Goal: Task Accomplishment & Management: Manage account settings

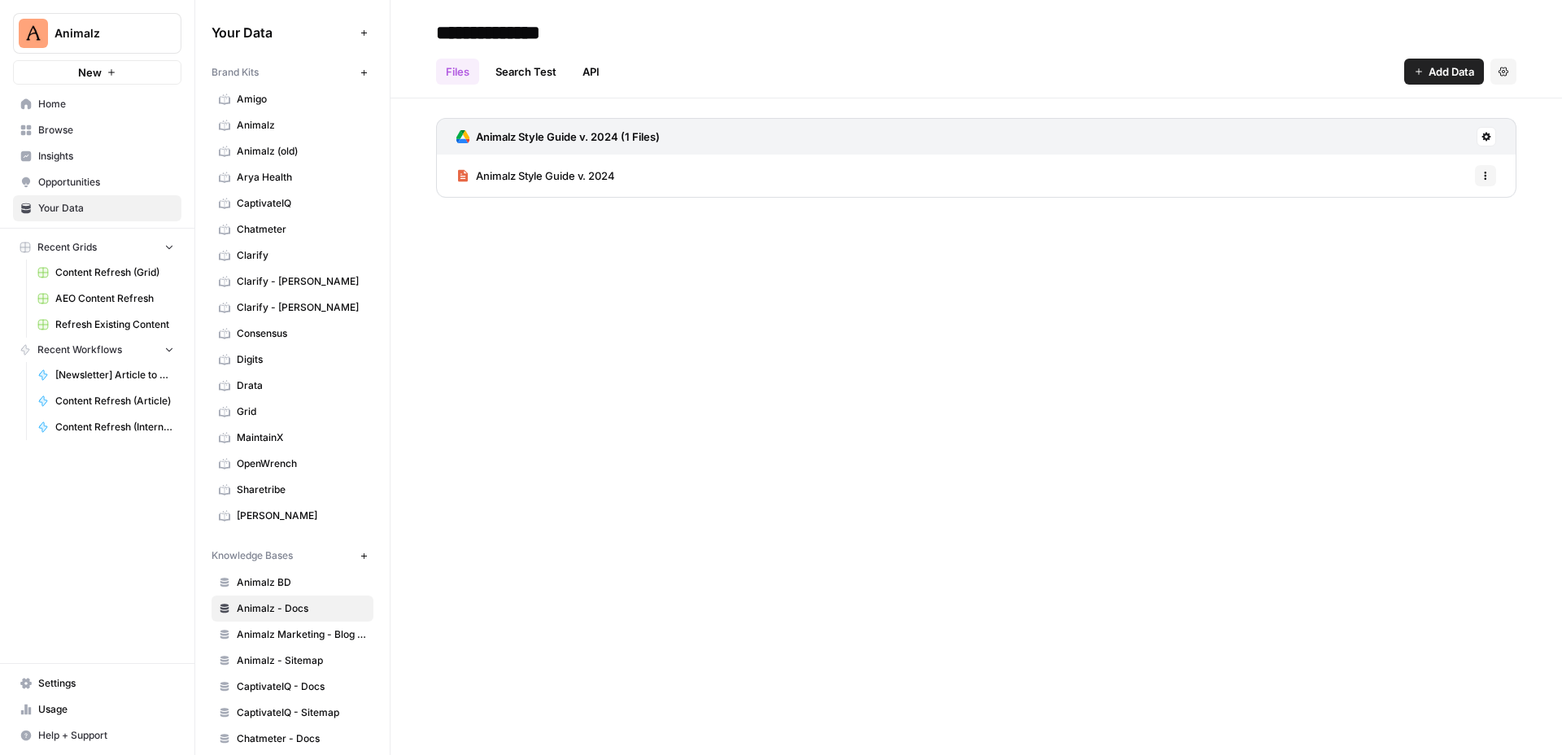
scroll to position [191, 0]
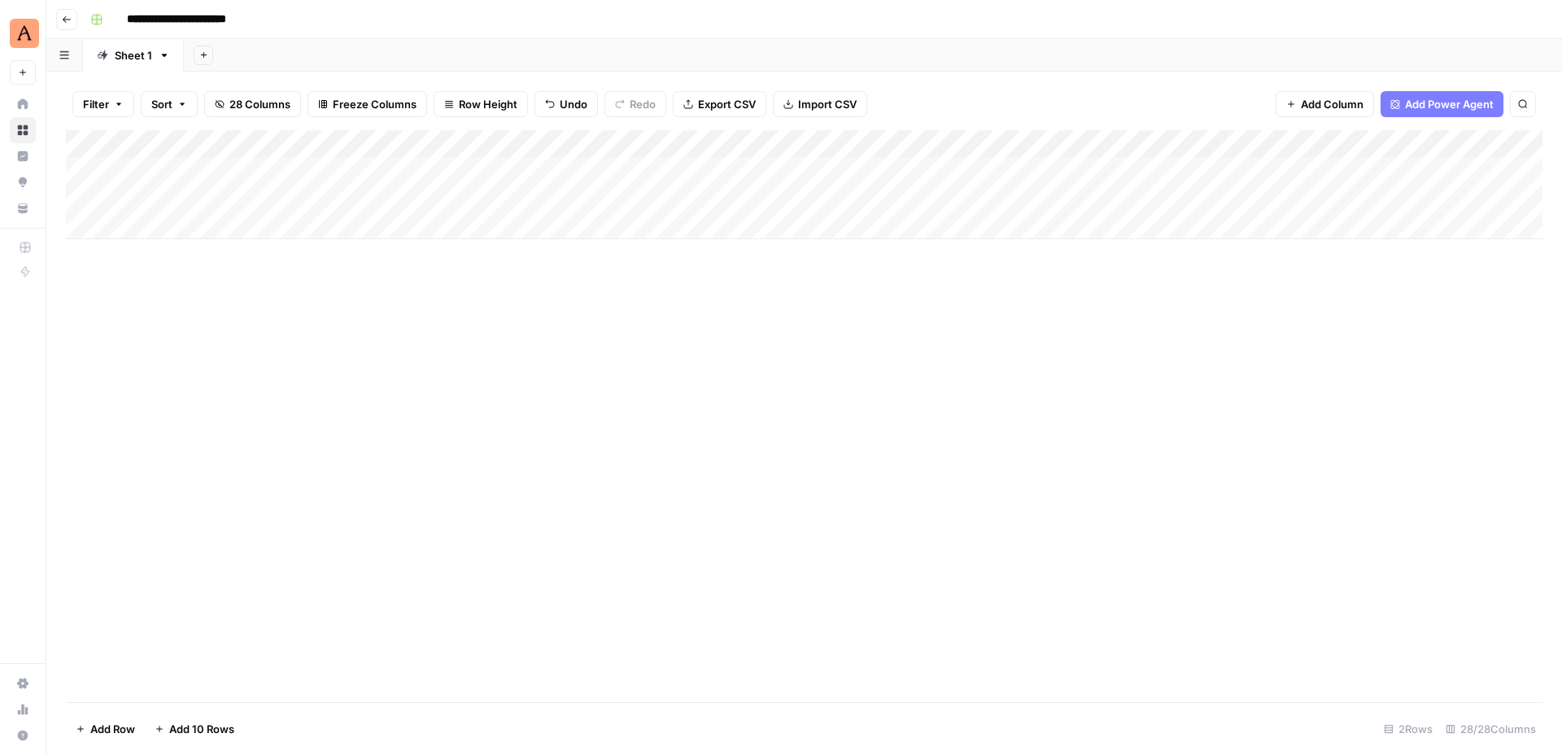
click at [73, 15] on button "Go back" at bounding box center [66, 19] width 21 height 21
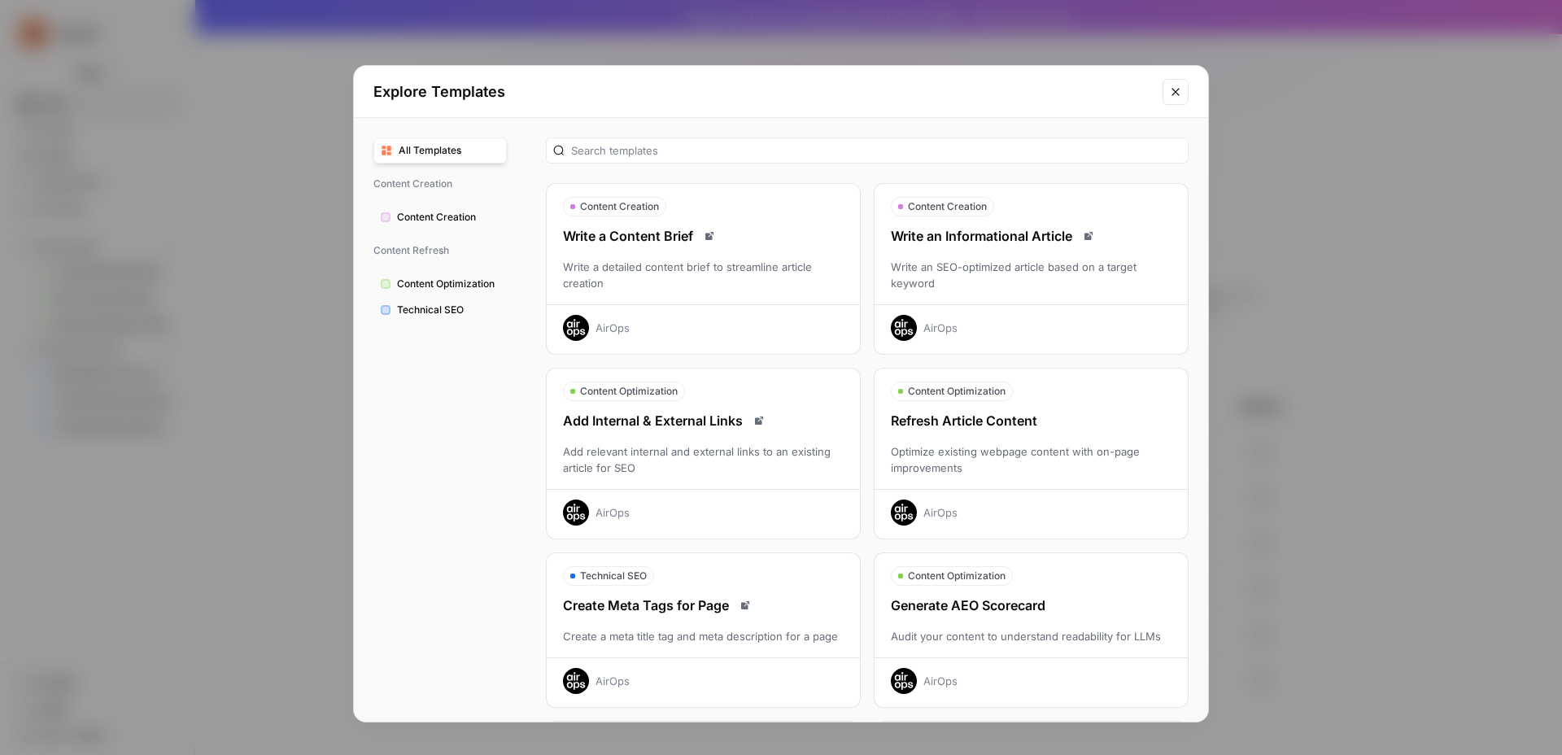
click at [1189, 86] on div "Explore Templates" at bounding box center [781, 92] width 854 height 52
click at [1181, 87] on icon "Close modal" at bounding box center [1175, 91] width 13 height 13
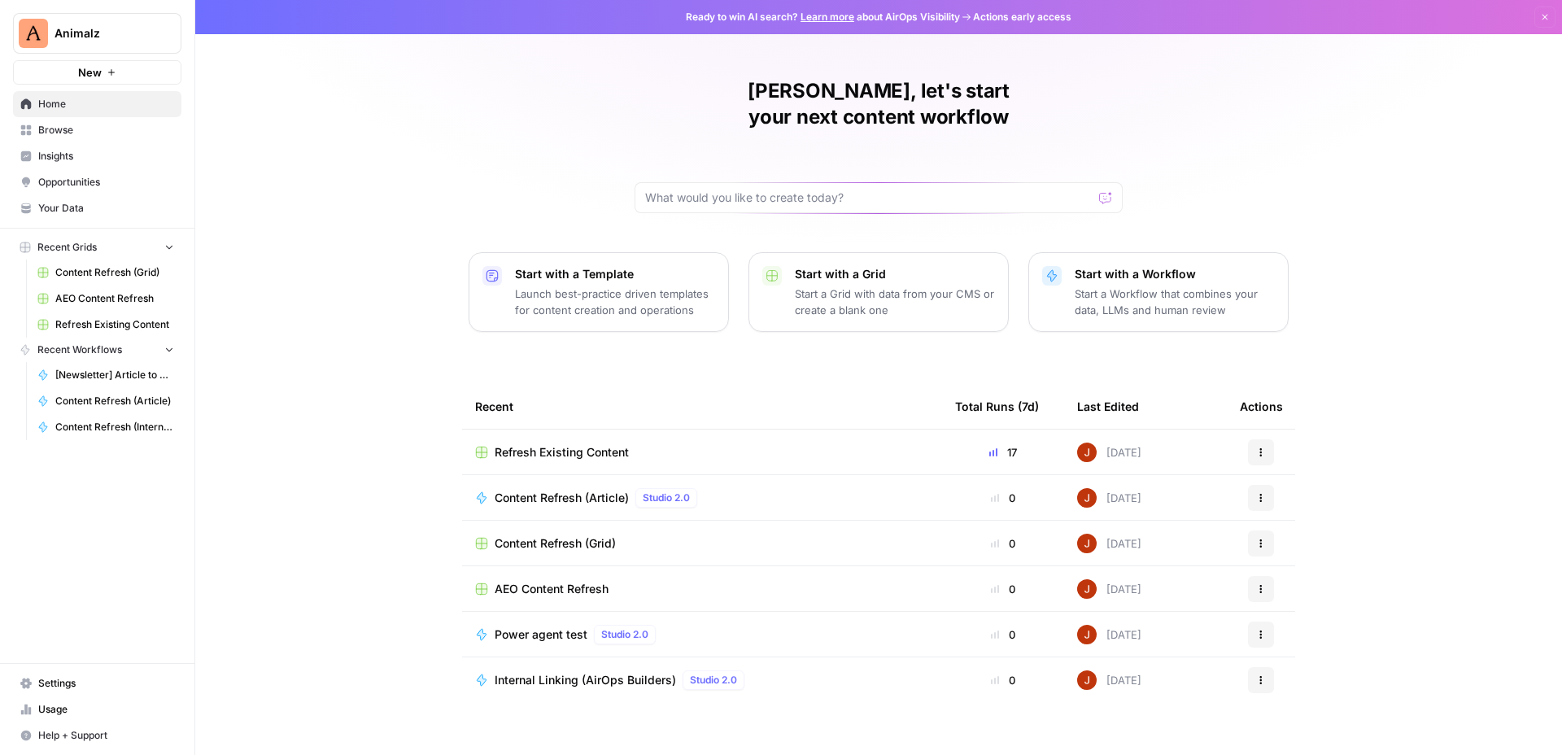
click at [84, 124] on span "Browse" at bounding box center [106, 130] width 136 height 15
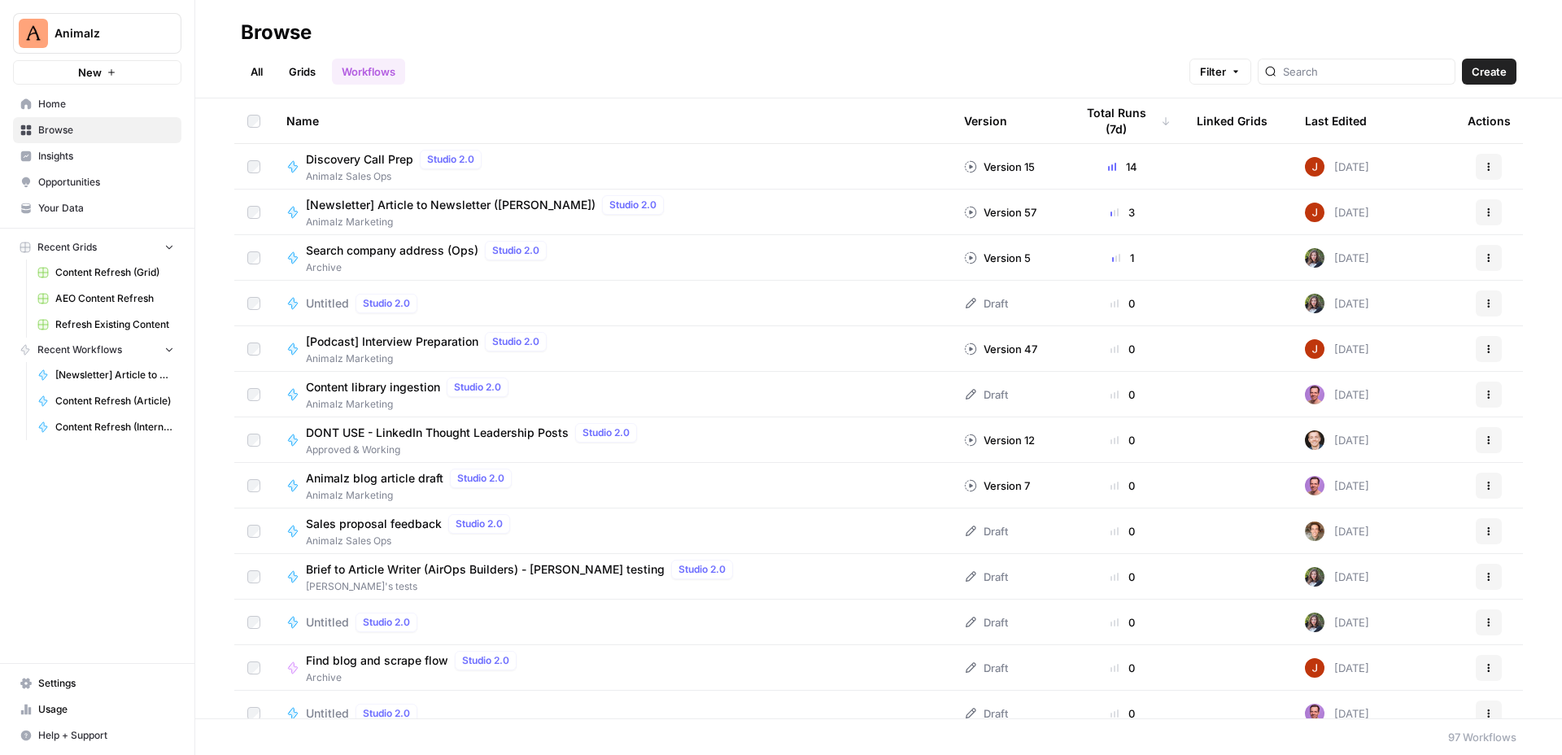
click at [260, 71] on link "All" at bounding box center [257, 72] width 32 height 26
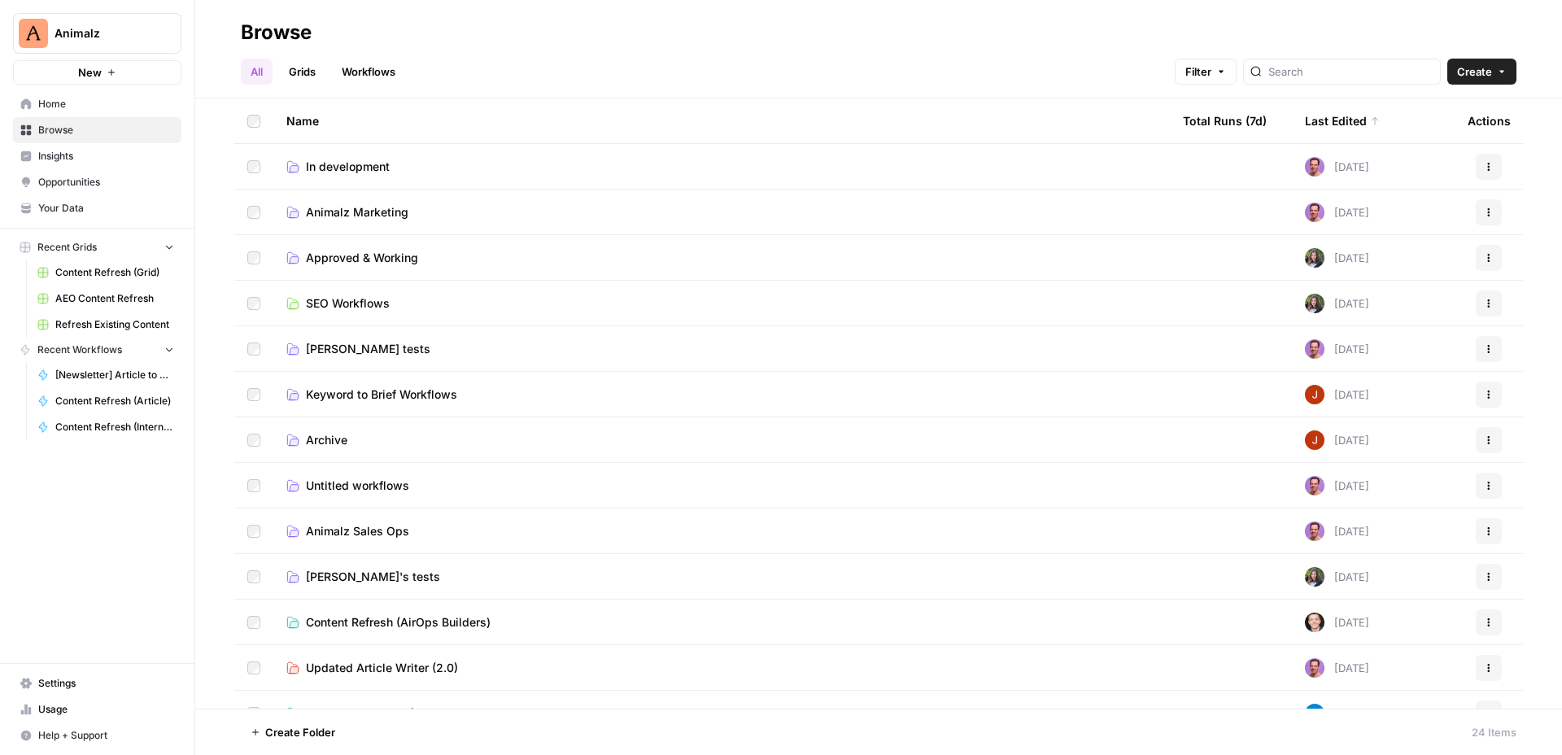
click at [398, 207] on span "Animalz Marketing" at bounding box center [357, 212] width 103 height 16
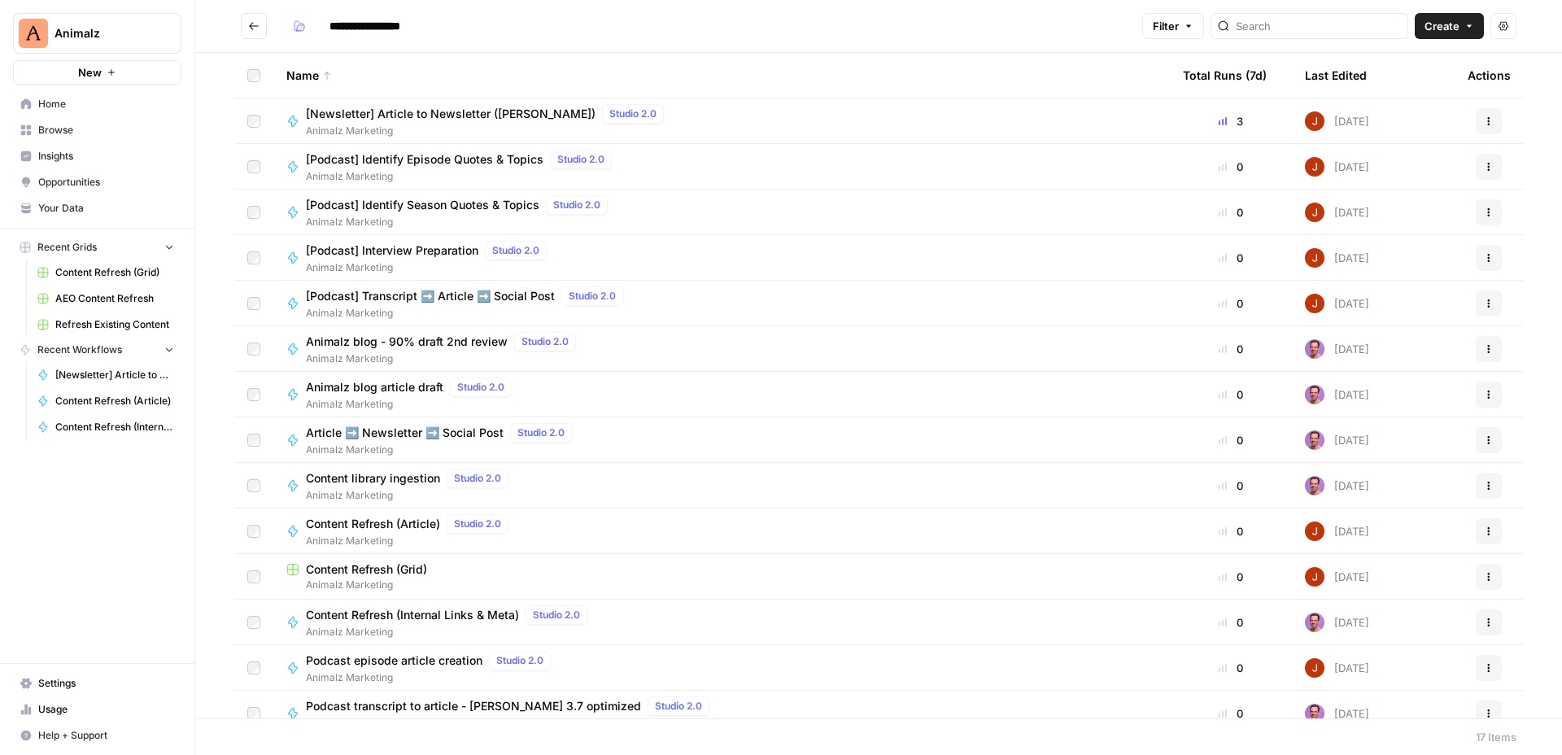
click at [255, 20] on button "Go back" at bounding box center [254, 26] width 26 height 26
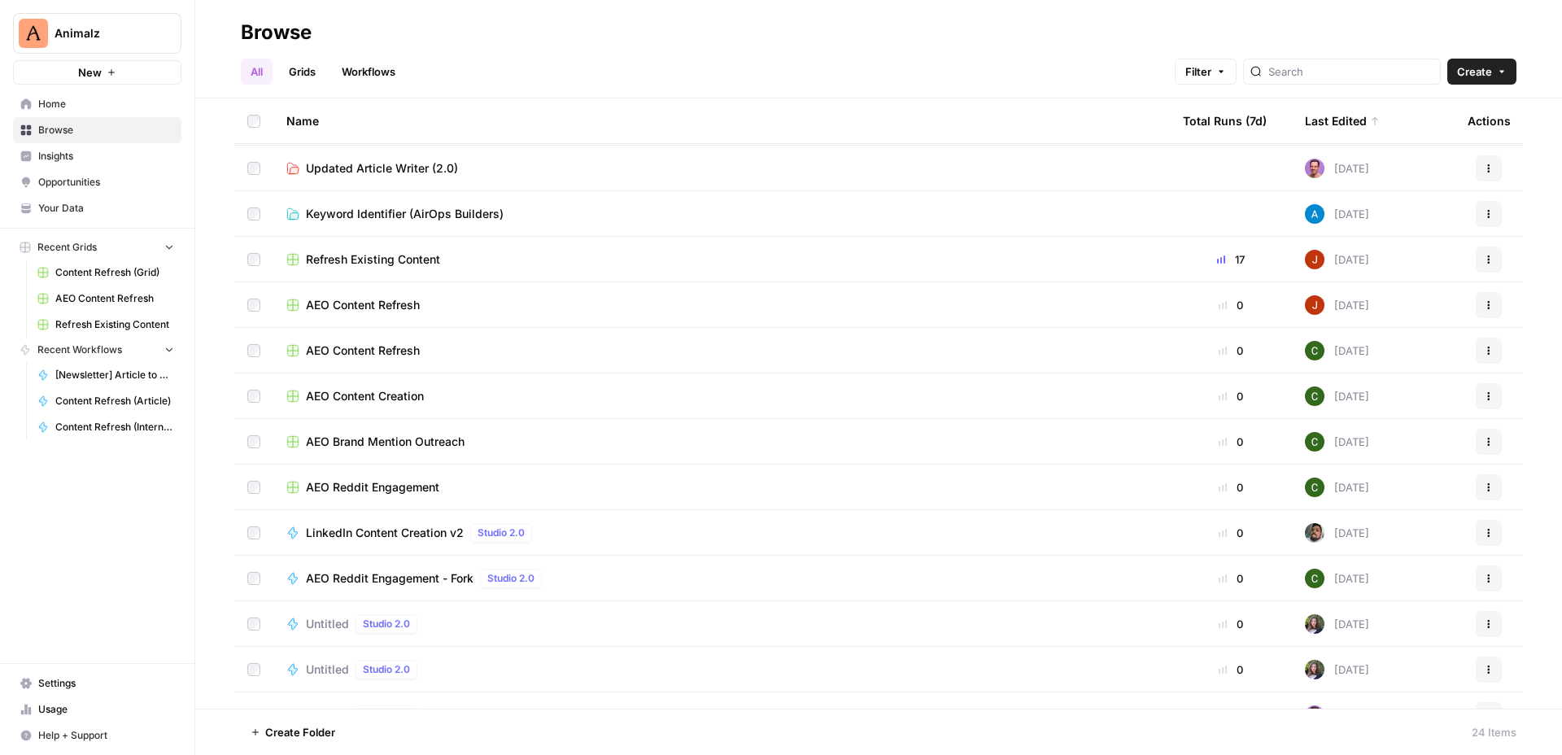
scroll to position [529, 0]
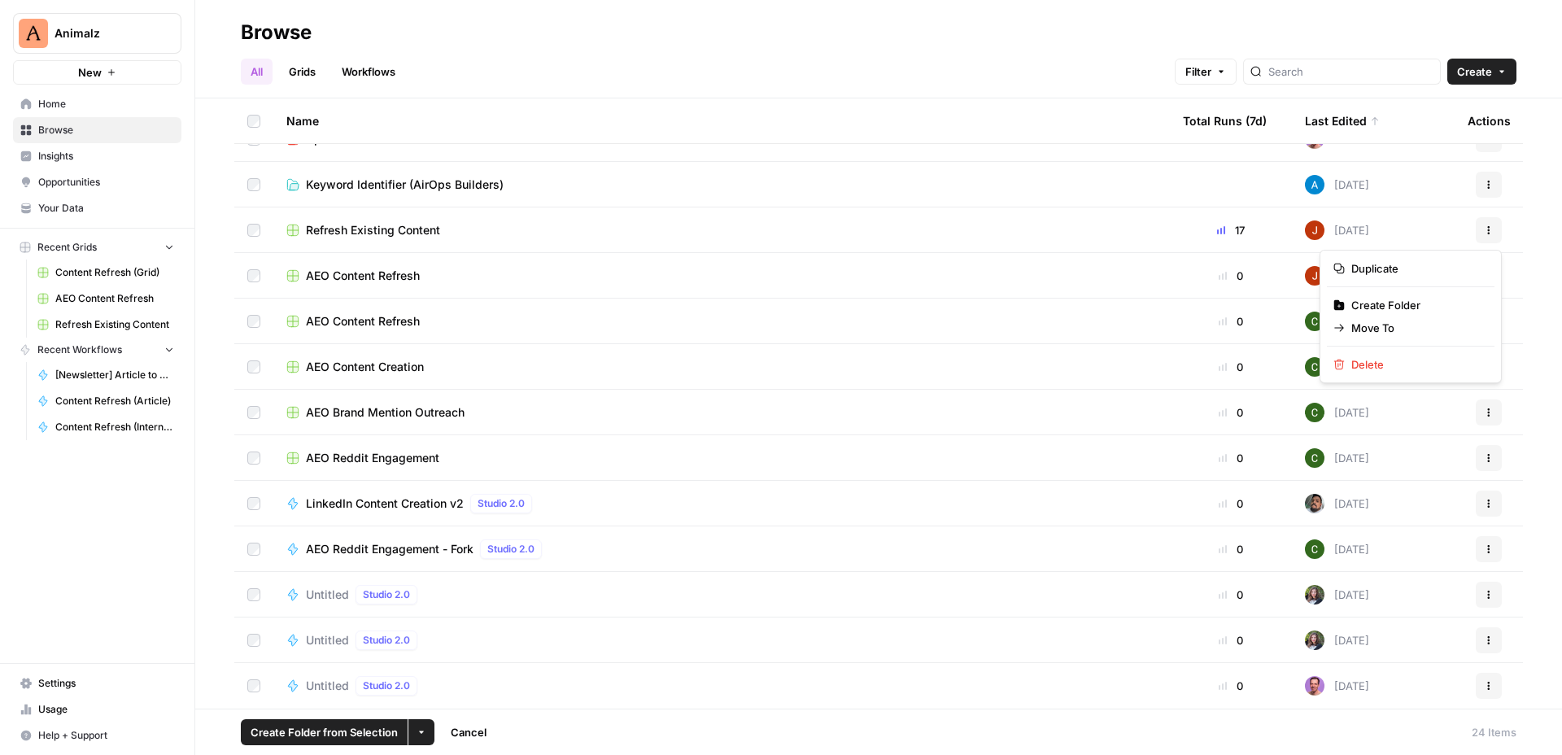
click at [1493, 225] on icon "button" at bounding box center [1489, 230] width 10 height 10
click at [1381, 325] on span "Move To" at bounding box center [1416, 328] width 130 height 16
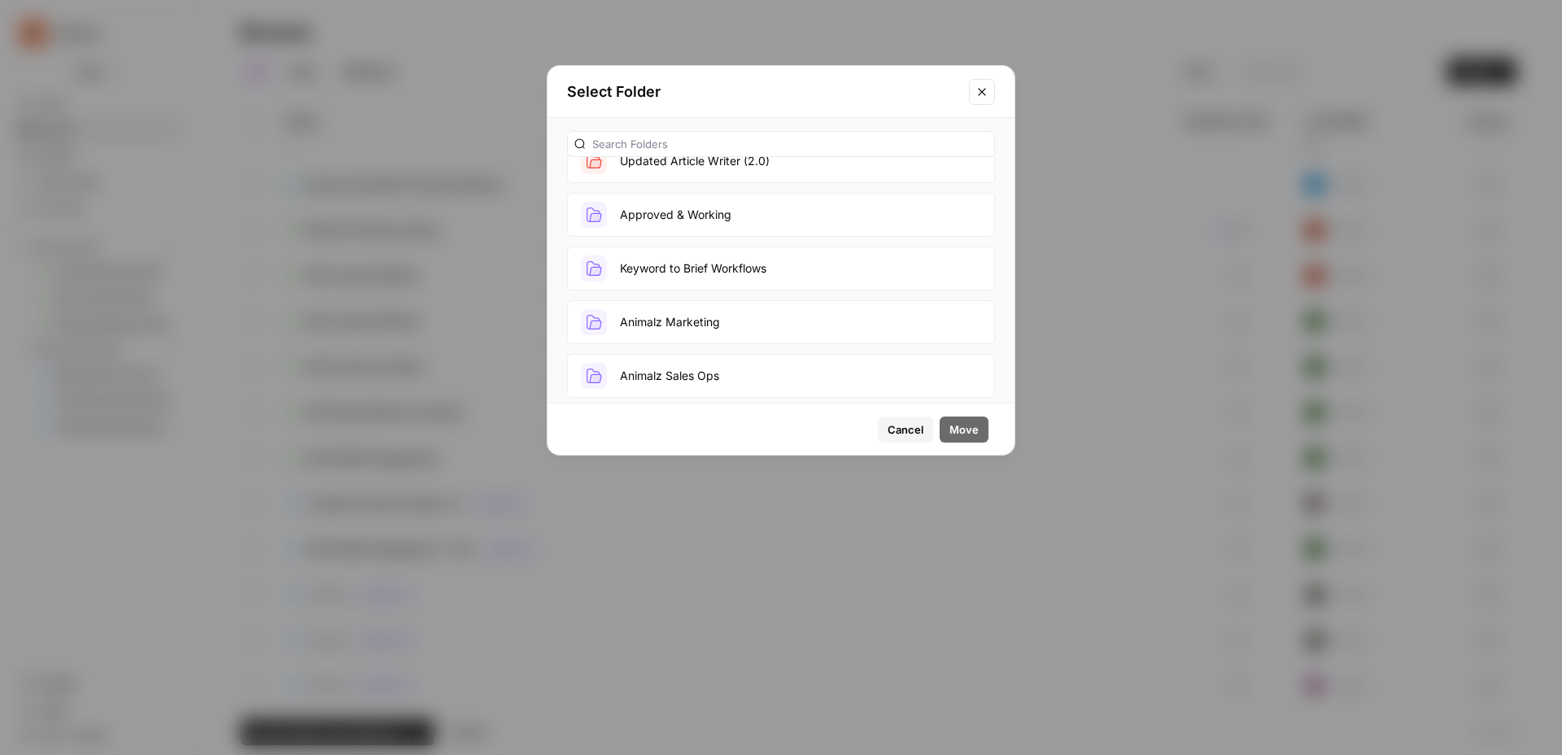
scroll to position [465, 0]
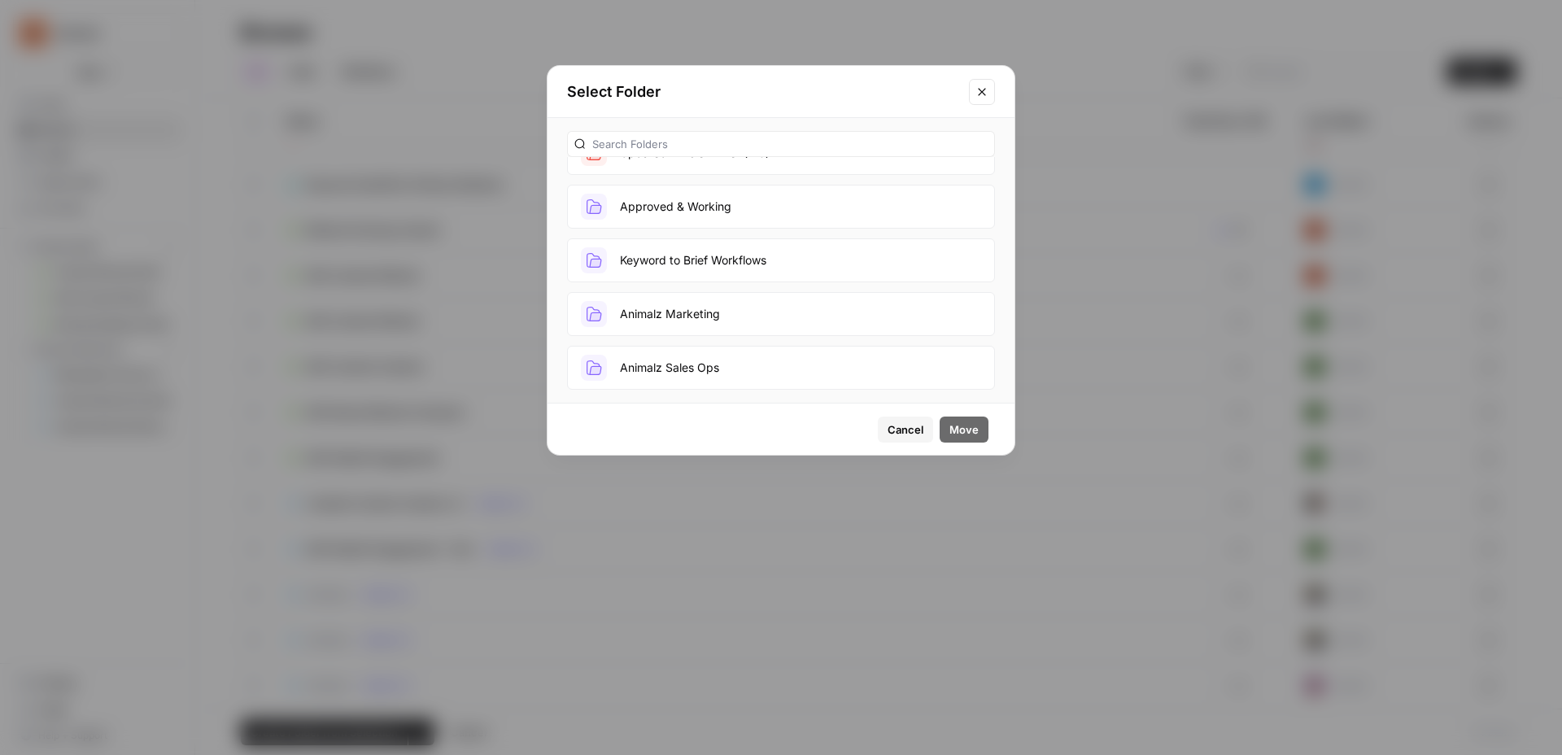
click at [805, 320] on button "Animalz Marketing" at bounding box center [781, 314] width 428 height 44
click at [973, 429] on span "Move" at bounding box center [963, 429] width 29 height 16
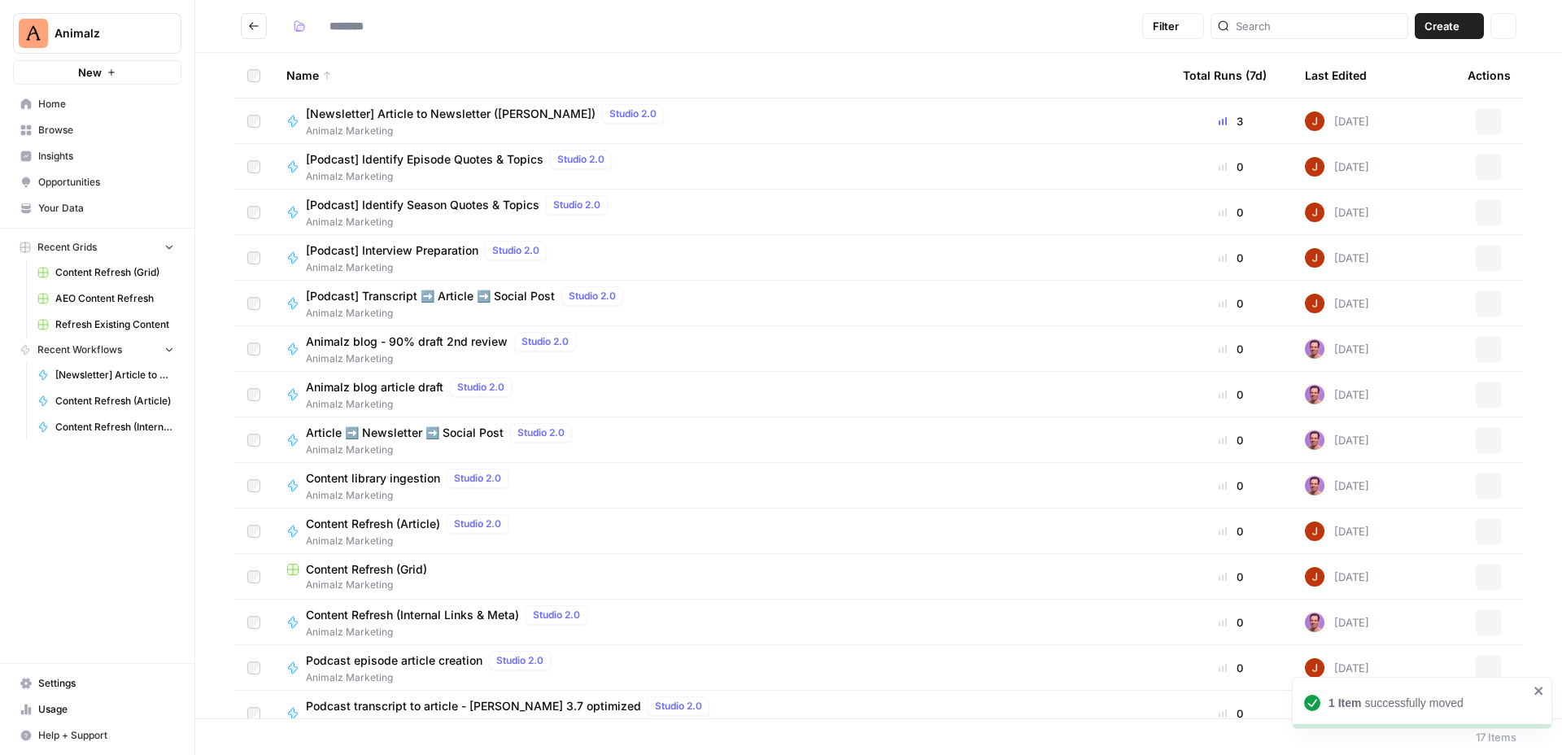
type input "**********"
click at [260, 15] on button "Go back" at bounding box center [254, 26] width 26 height 26
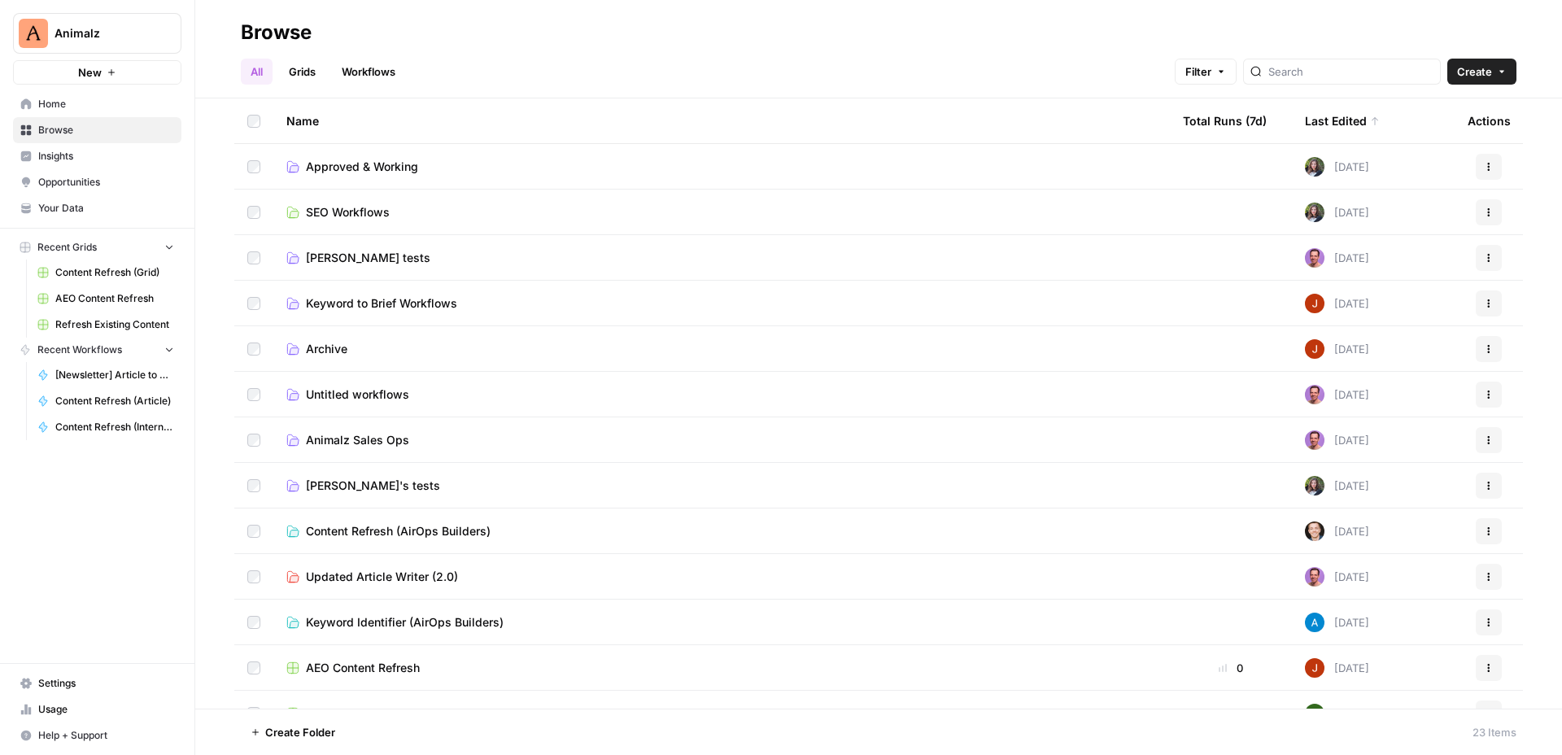
scroll to position [483, 0]
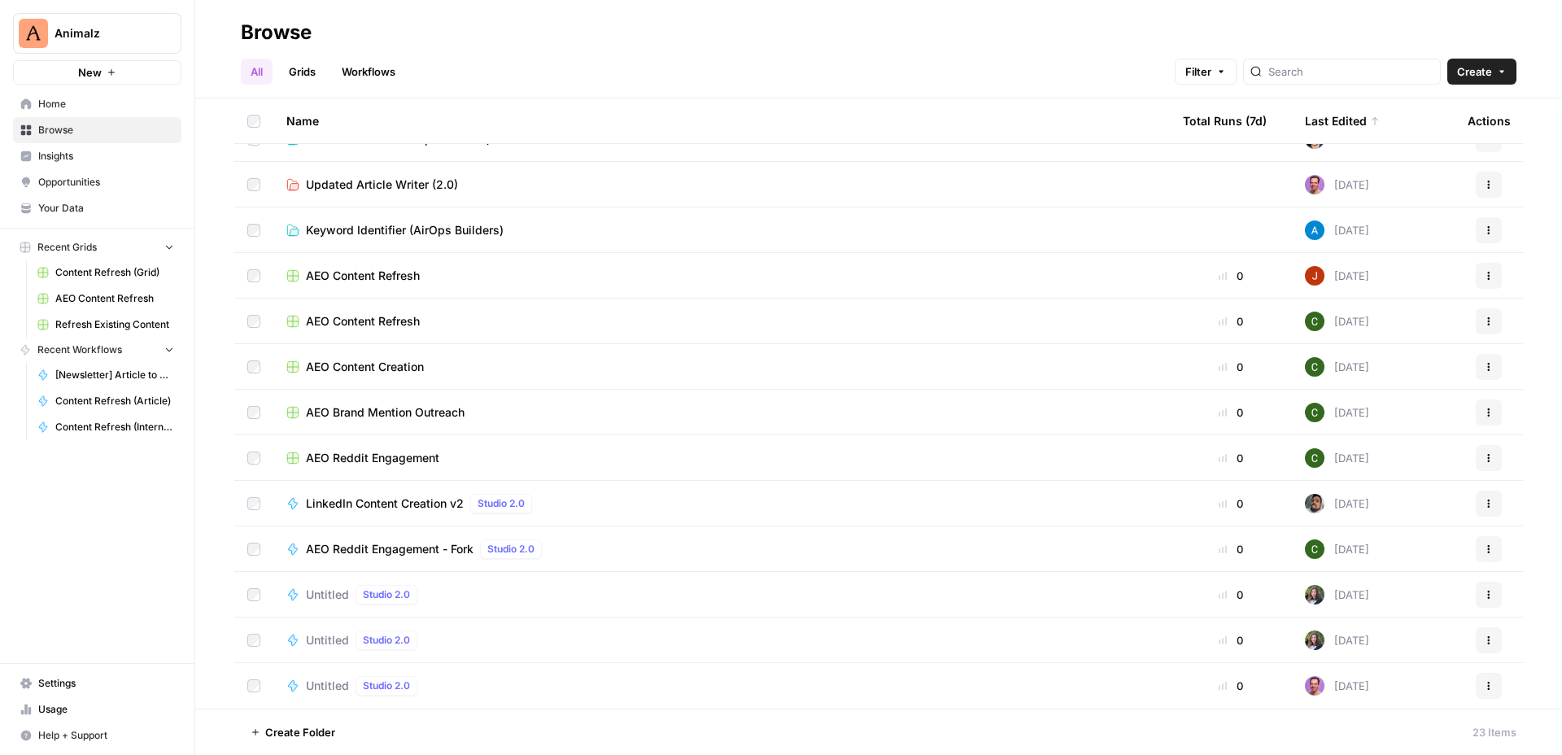
click at [248, 603] on td at bounding box center [253, 594] width 39 height 45
click at [252, 631] on td at bounding box center [253, 639] width 39 height 45
click at [420, 729] on icon "button" at bounding box center [422, 732] width 10 height 10
click at [456, 673] on span "Move to" at bounding box center [459, 671] width 41 height 16
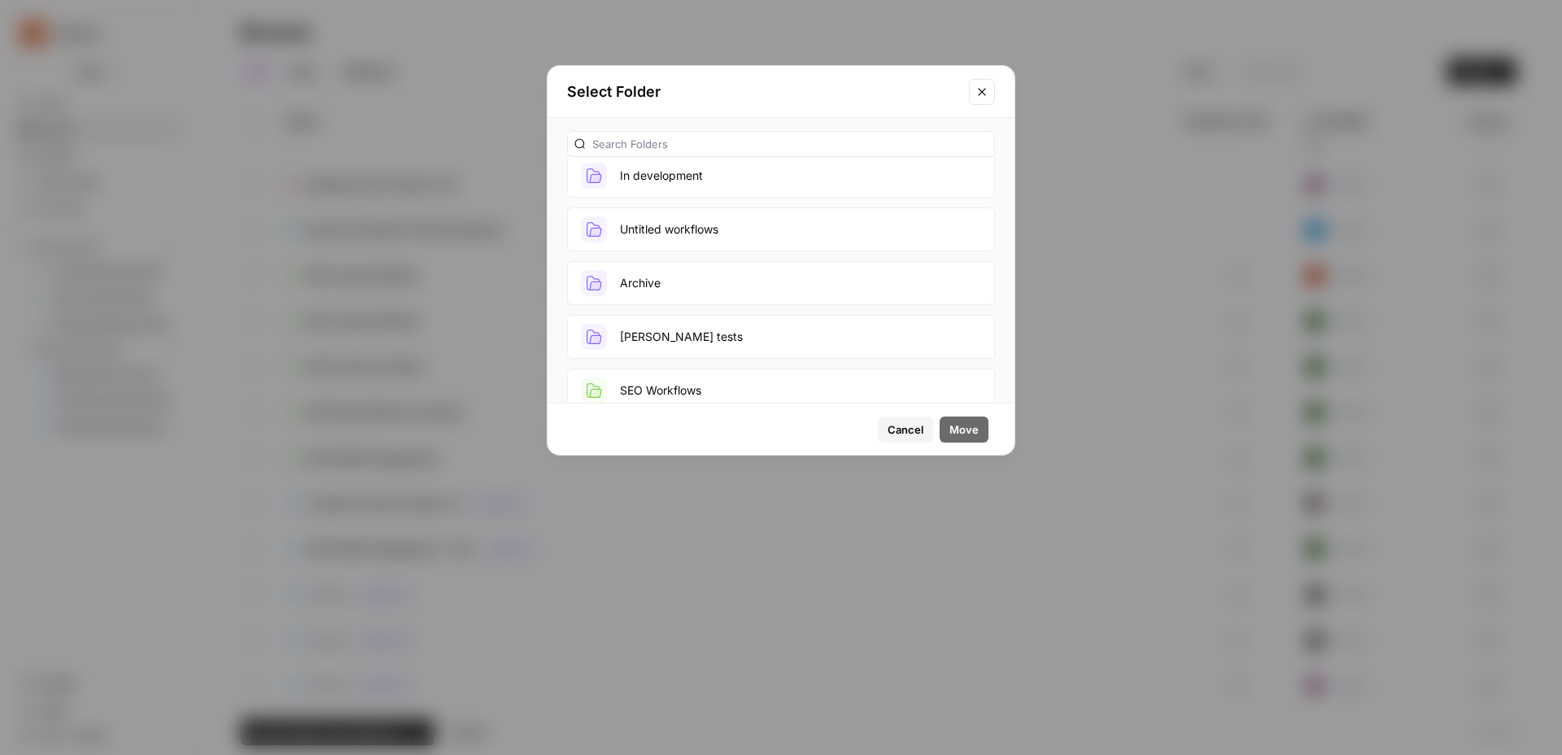
scroll to position [14, 0]
click at [733, 221] on button "Untitled workflows" at bounding box center [781, 229] width 428 height 44
click at [975, 427] on span "Move" at bounding box center [963, 429] width 29 height 16
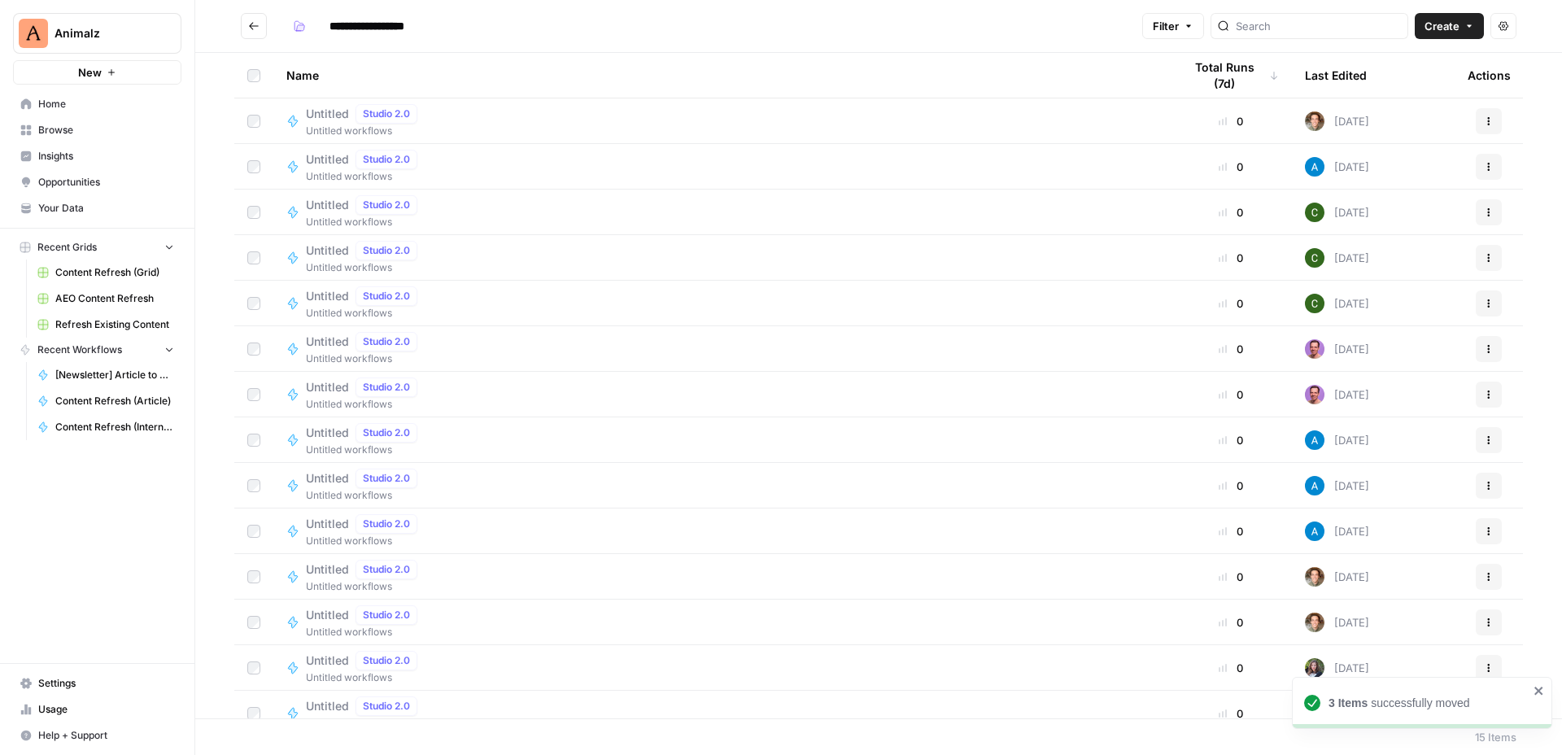
scroll to position [63, 0]
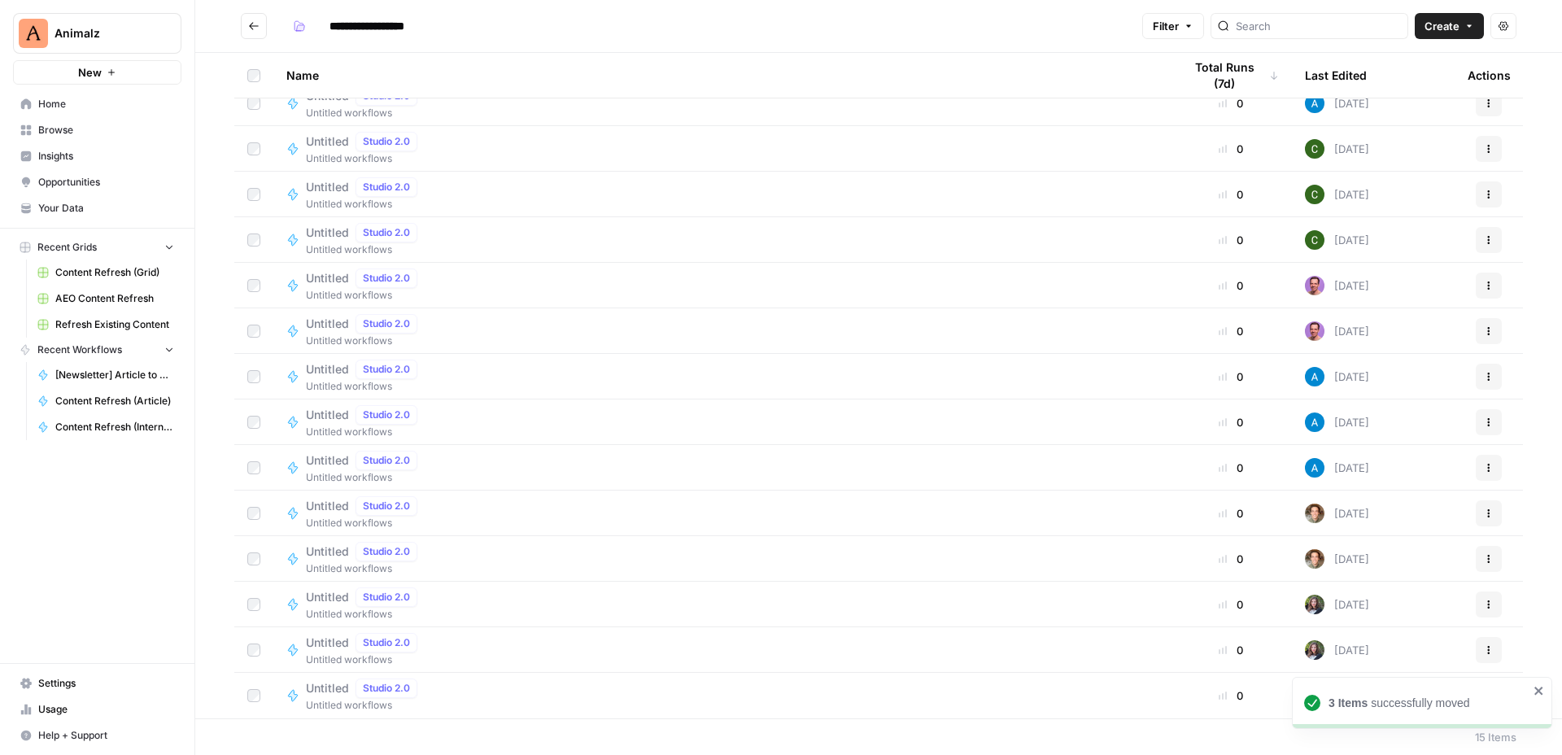
click at [254, 24] on icon "Go back" at bounding box center [253, 25] width 11 height 11
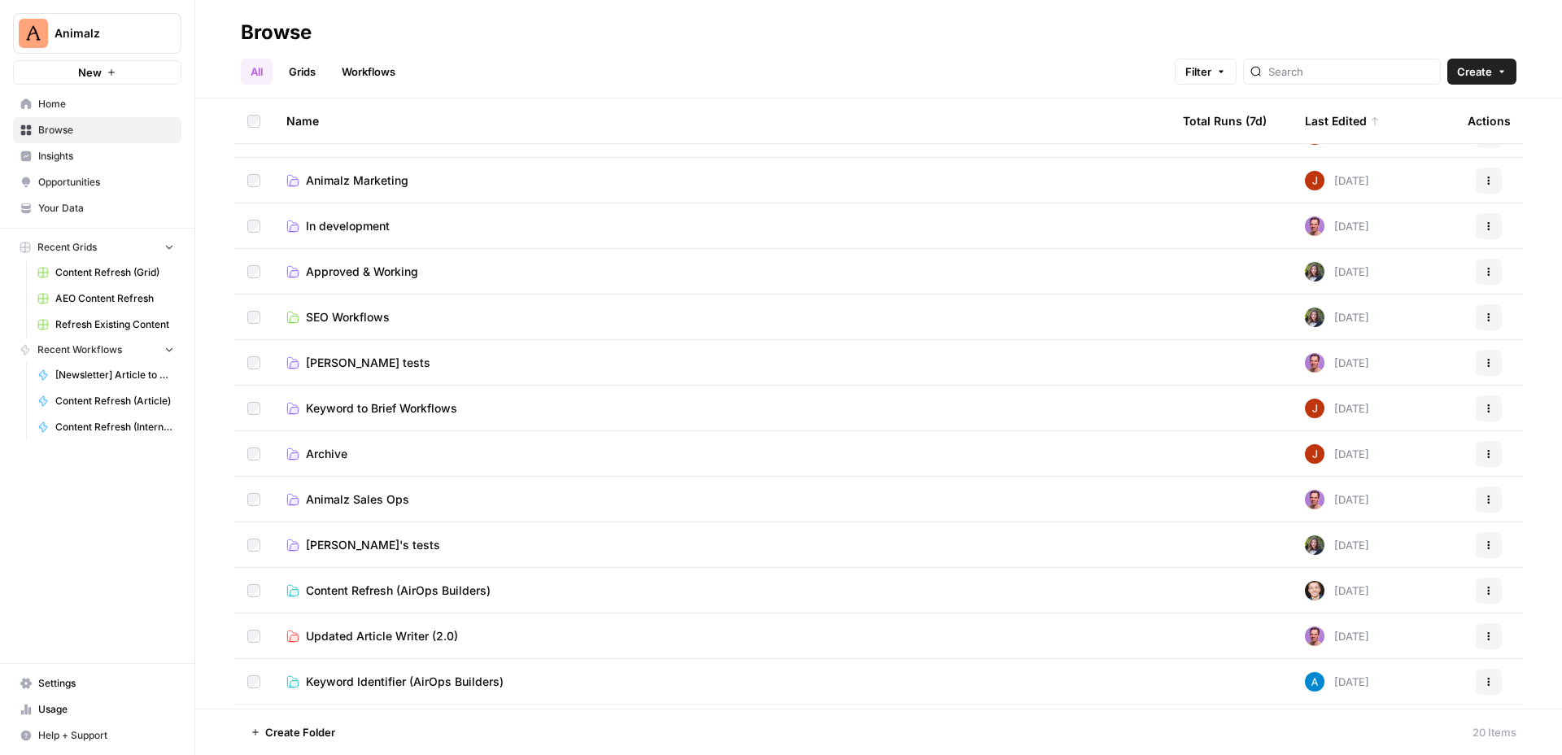
scroll to position [17, 0]
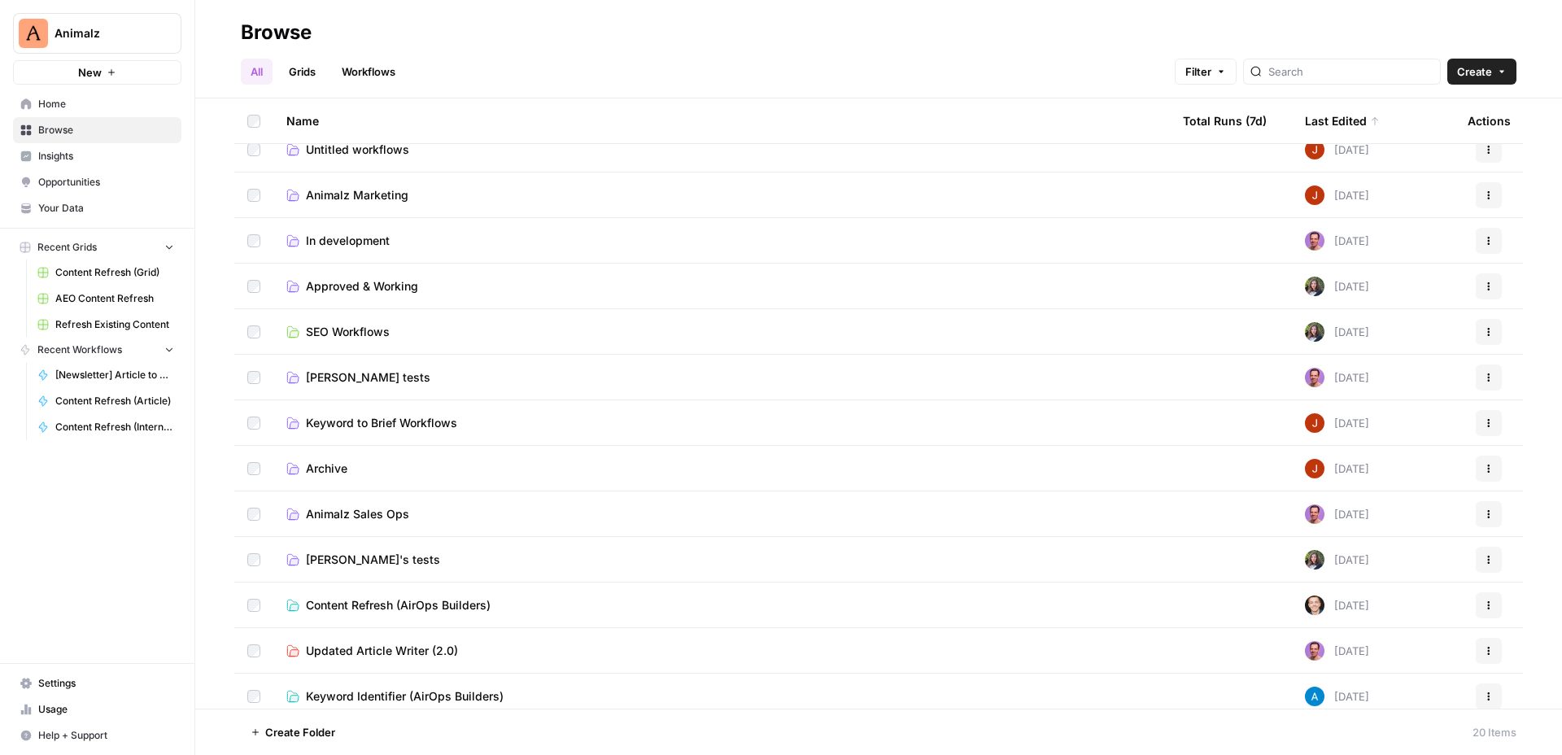
click at [377, 182] on td "Animalz Marketing" at bounding box center [721, 194] width 897 height 45
